Goal: Check status

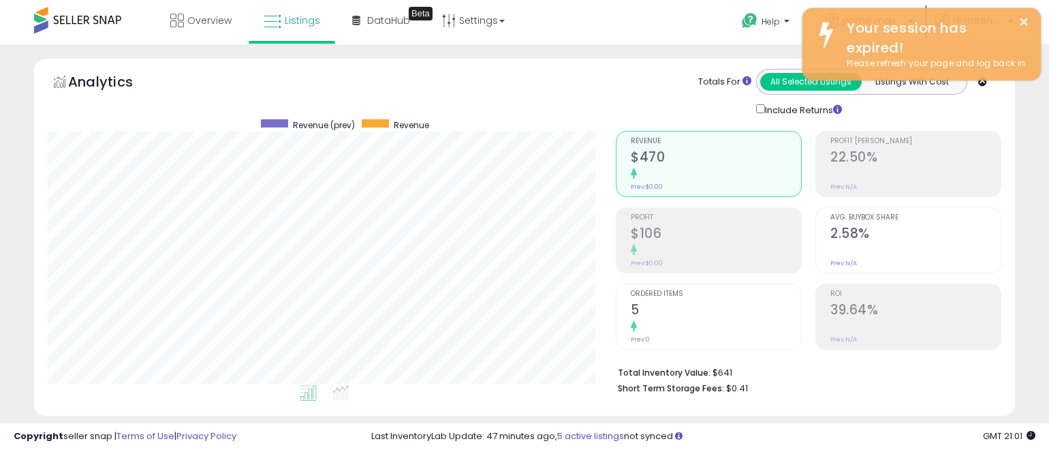
select select "**"
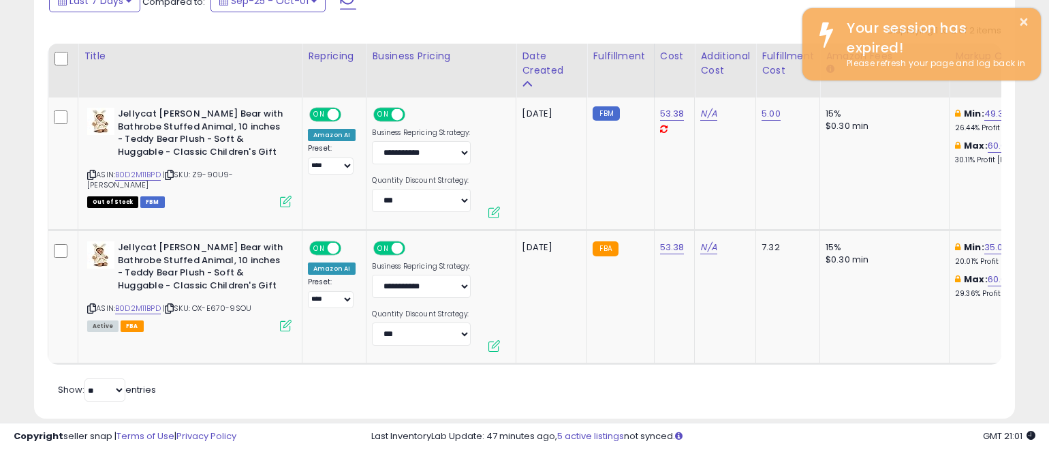
scroll to position [279, 568]
